Goal: Information Seeking & Learning: Check status

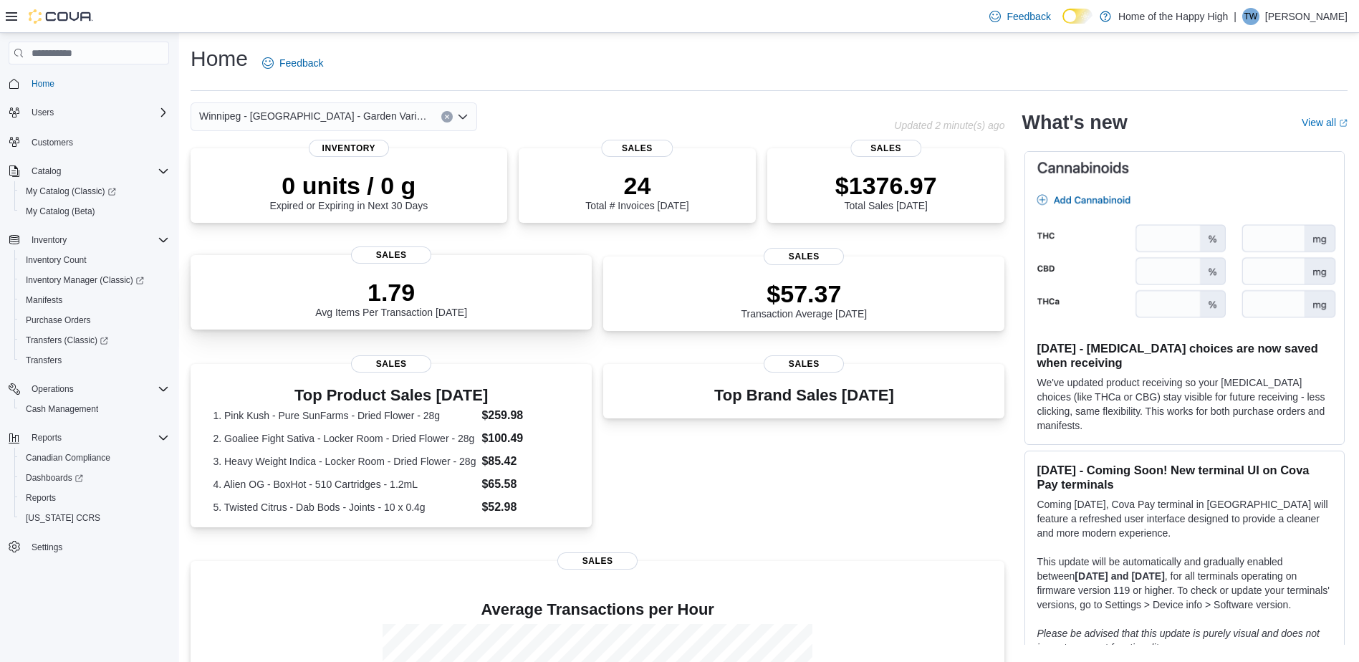
click at [348, 259] on div "1.79 Avg Items Per Transaction Today Sales" at bounding box center [391, 292] width 401 height 74
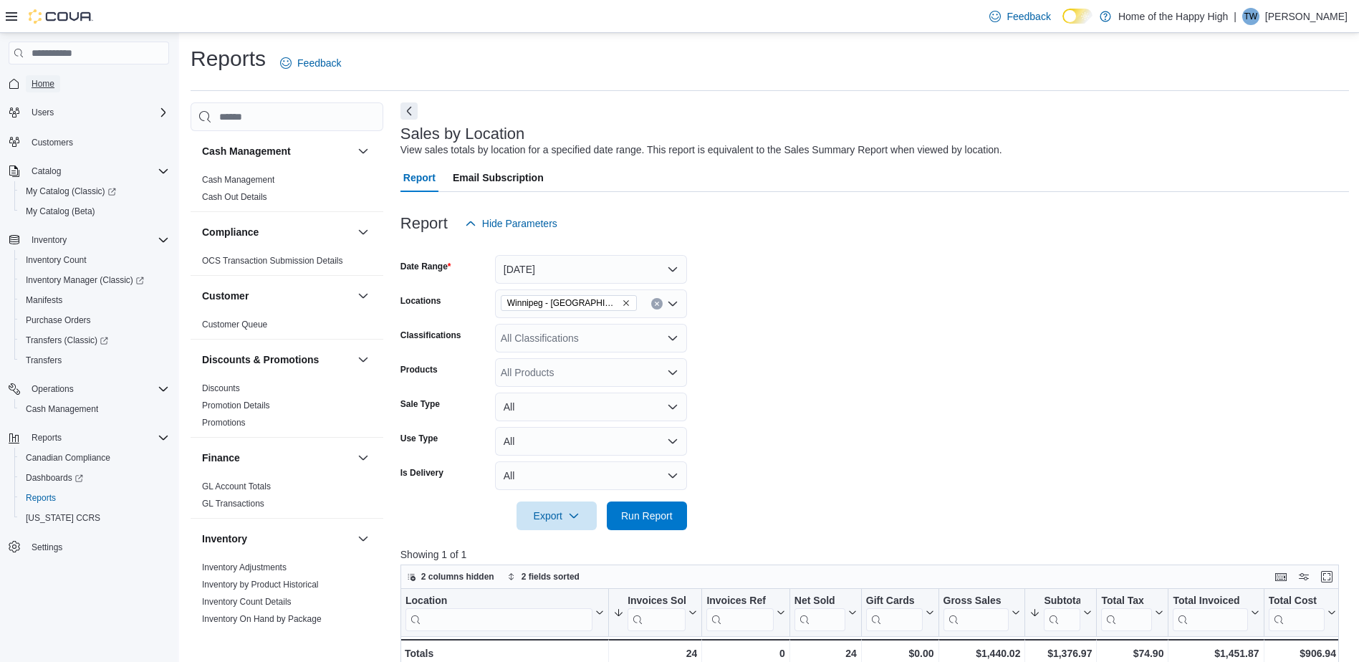
click at [34, 81] on span "Home" at bounding box center [43, 83] width 23 height 11
